Goal: Task Accomplishment & Management: Use online tool/utility

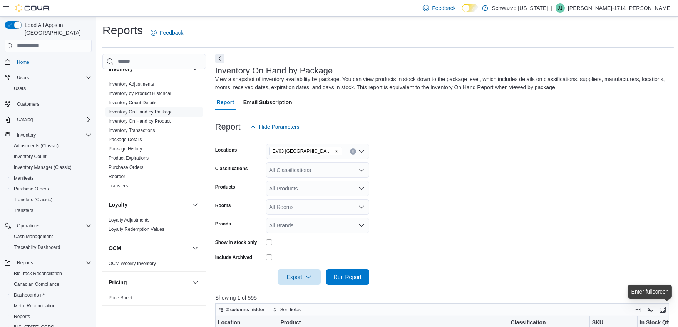
click at [37, 57] on span "Home" at bounding box center [53, 62] width 78 height 10
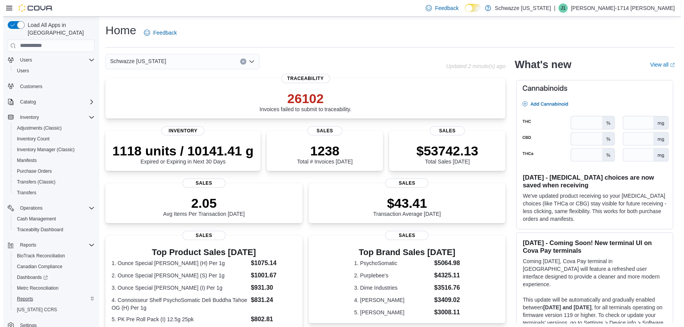
scroll to position [22, 0]
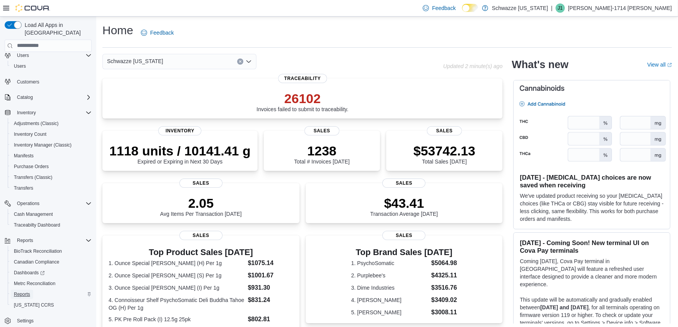
click at [24, 292] on span "Reports" at bounding box center [22, 295] width 16 height 6
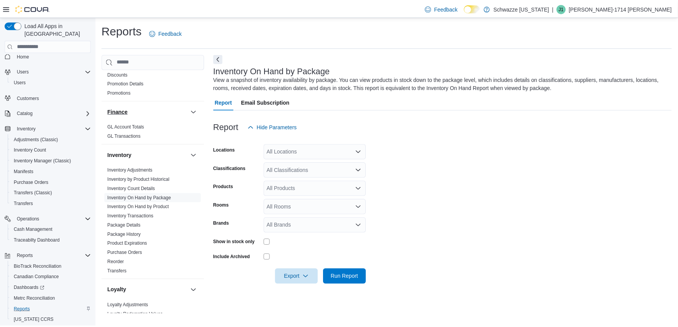
scroll to position [214, 0]
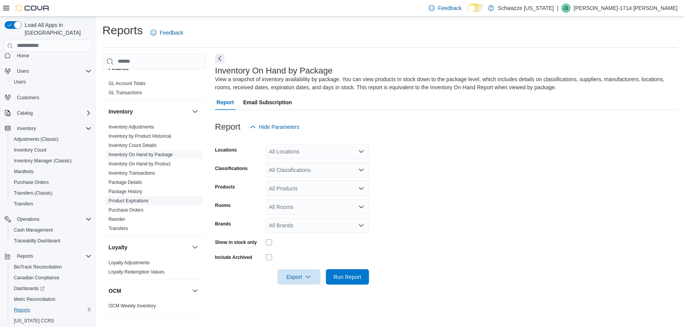
click at [127, 202] on link "Product Expirations" at bounding box center [129, 200] width 40 height 5
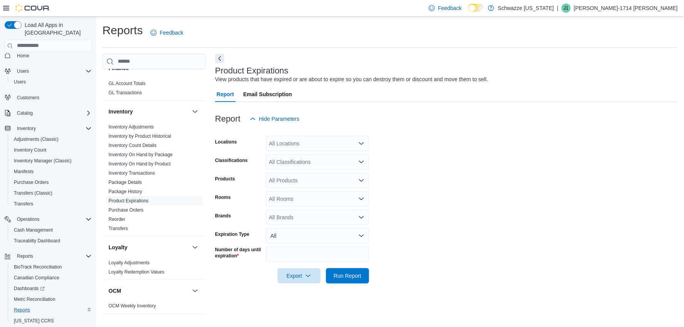
click at [289, 146] on div "All Locations" at bounding box center [317, 143] width 103 height 15
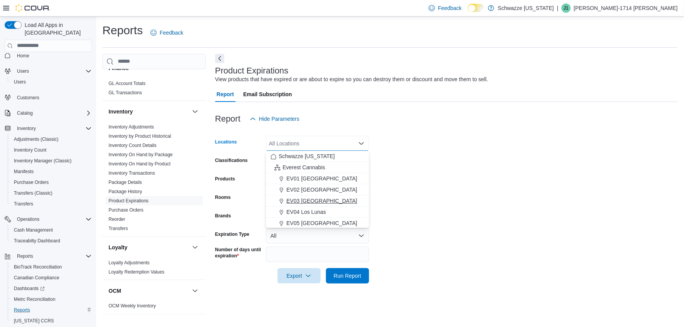
click at [292, 201] on span "EV03 [GEOGRAPHIC_DATA]" at bounding box center [322, 201] width 71 height 8
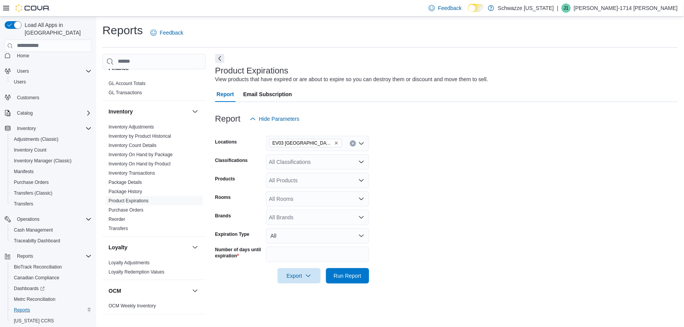
drag, startPoint x: 537, startPoint y: 209, endPoint x: 407, endPoint y: 236, distance: 132.8
click at [536, 209] on form "Locations EV03 West Central Classifications All Classifications Products All Pr…" at bounding box center [446, 205] width 463 height 157
drag, startPoint x: 322, startPoint y: 253, endPoint x: 262, endPoint y: 255, distance: 59.7
click at [262, 255] on div "Number of days until expiration **" at bounding box center [292, 254] width 154 height 15
type input "**"
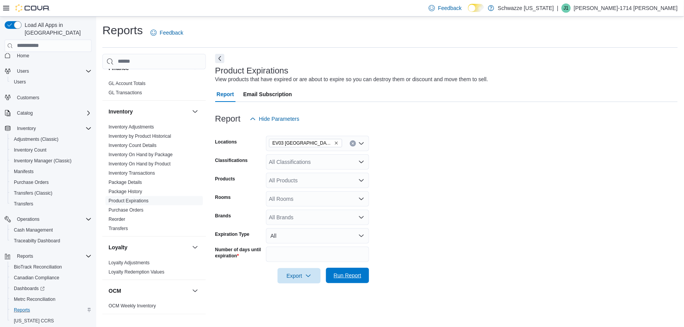
click at [345, 277] on span "Run Report" at bounding box center [348, 276] width 28 height 8
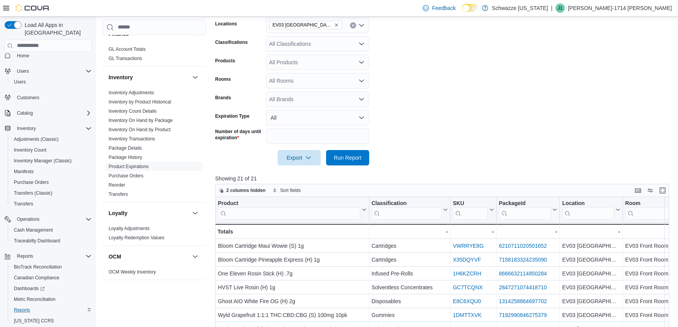
scroll to position [171, 0]
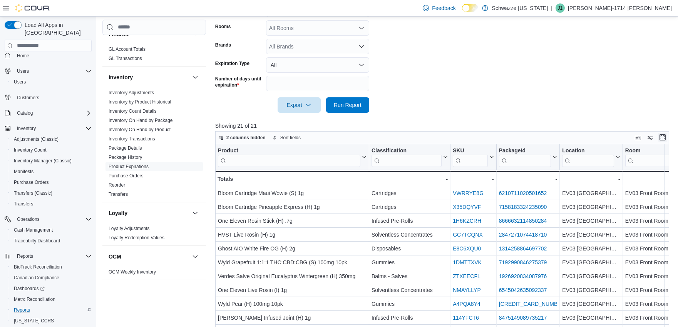
click at [667, 138] on button "Enter fullscreen" at bounding box center [662, 137] width 9 height 9
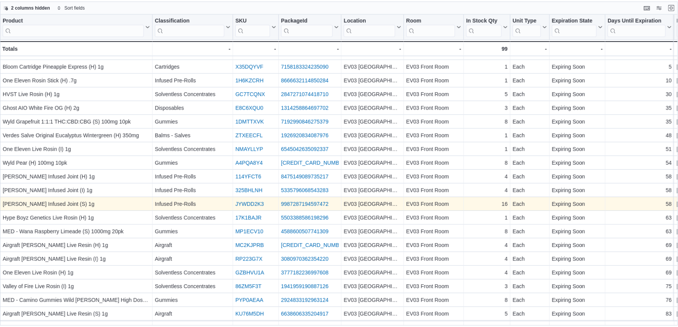
scroll to position [0, 0]
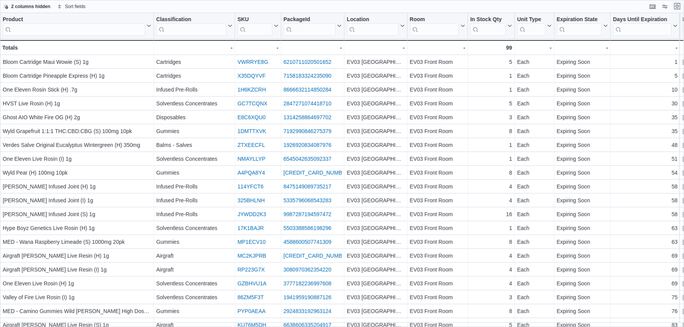
click at [677, 7] on button "Exit fullscreen" at bounding box center [677, 6] width 9 height 9
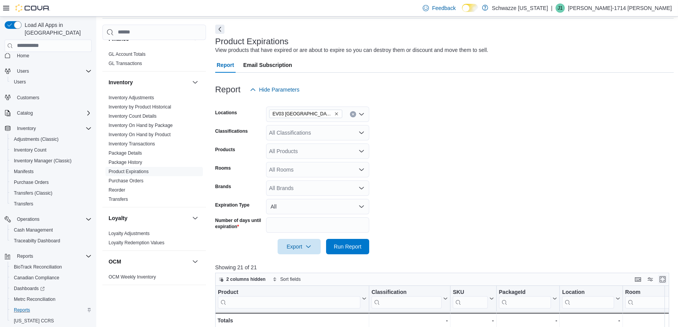
scroll to position [28, 0]
